Goal: Transaction & Acquisition: Purchase product/service

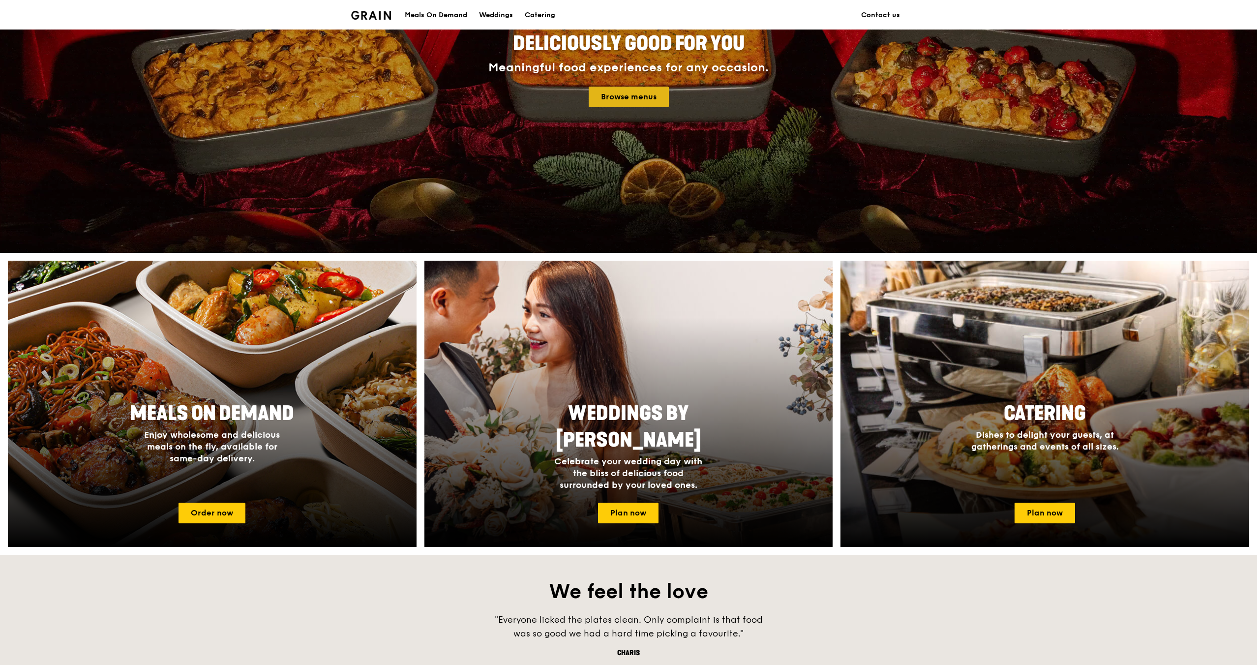
scroll to position [162, 0]
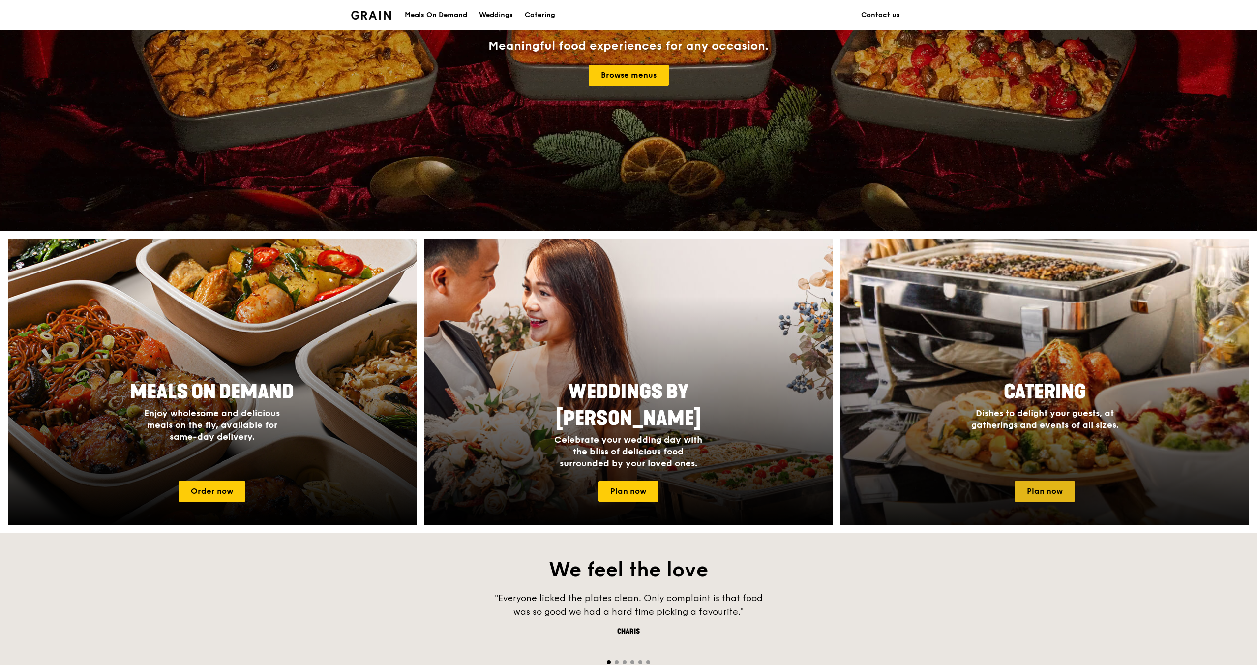
click at [1068, 493] on link "Plan now" at bounding box center [1044, 491] width 60 height 21
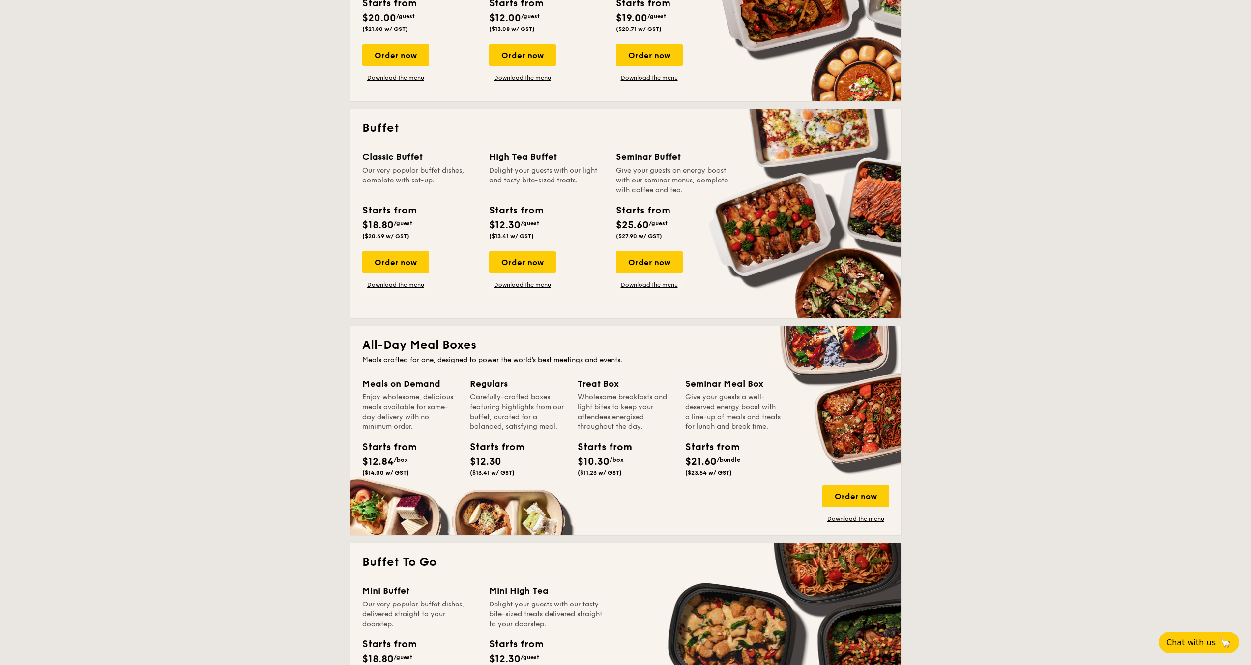
scroll to position [339, 0]
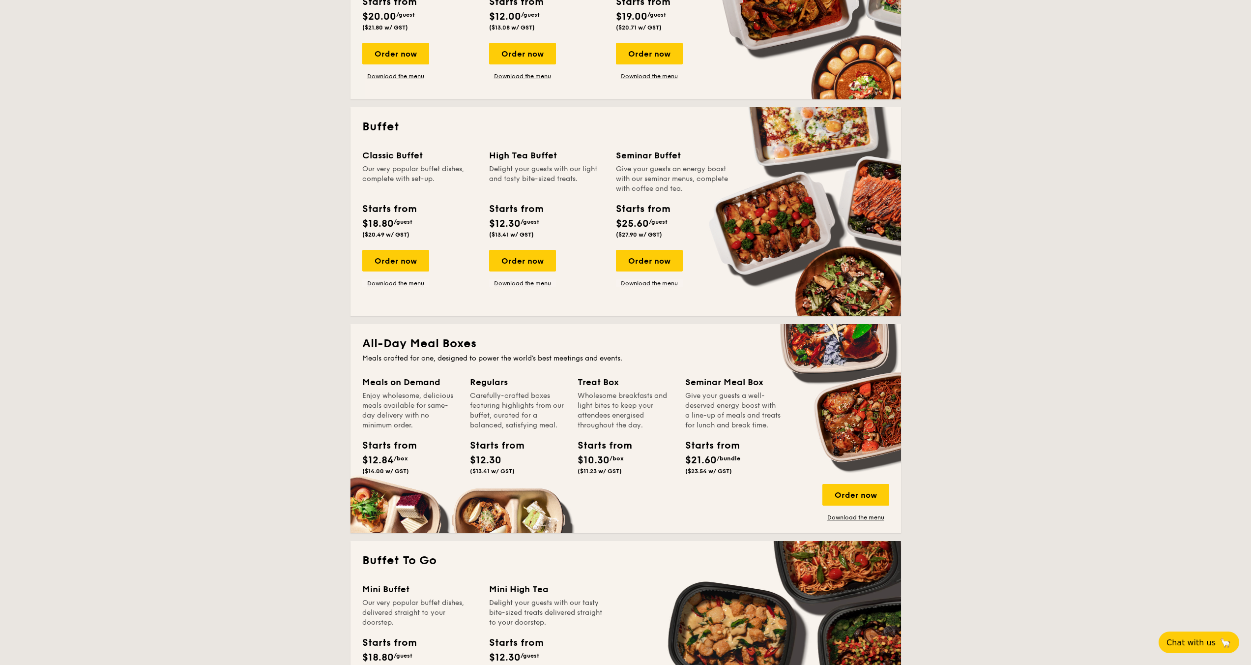
drag, startPoint x: 384, startPoint y: 234, endPoint x: 367, endPoint y: 234, distance: 16.2
click at [367, 234] on span "($20.49 w/ GST)" at bounding box center [385, 234] width 47 height 7
click at [399, 256] on div "Order now" at bounding box center [395, 261] width 67 height 22
